Goal: Task Accomplishment & Management: Use online tool/utility

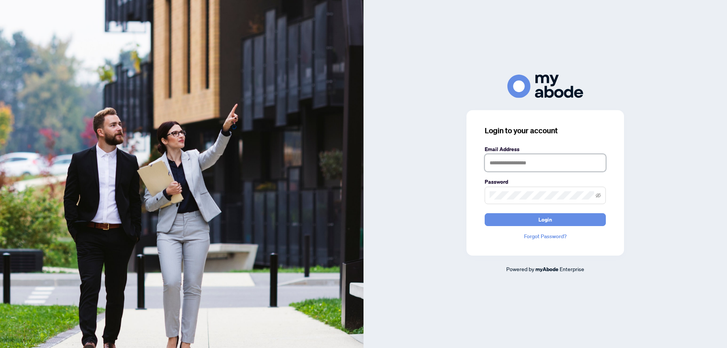
type input "**********"
click at [529, 221] on button "Login" at bounding box center [545, 219] width 121 height 13
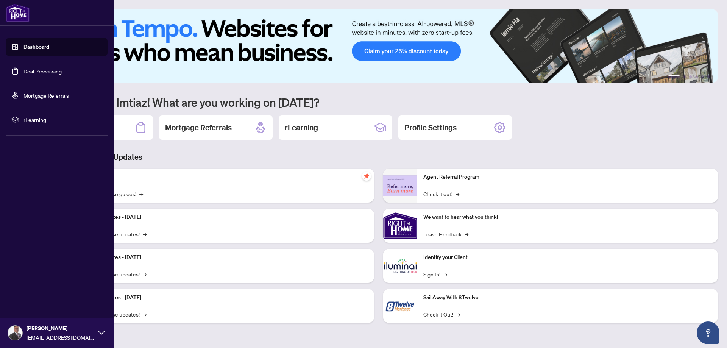
click at [23, 69] on link "Deal Processing" at bounding box center [42, 71] width 38 height 7
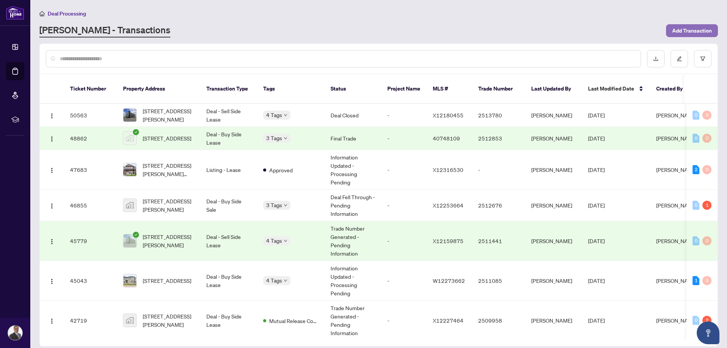
click at [680, 30] on span "Add Transaction" at bounding box center [692, 31] width 40 height 12
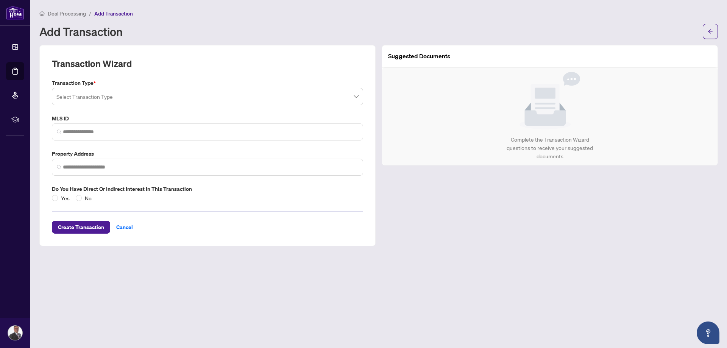
click at [151, 94] on input "search" at bounding box center [203, 97] width 295 height 17
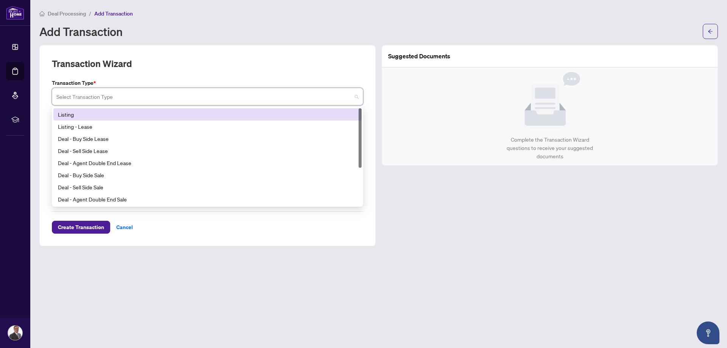
click at [86, 113] on div "Listing" at bounding box center [207, 114] width 299 height 8
